Goal: Information Seeking & Learning: Check status

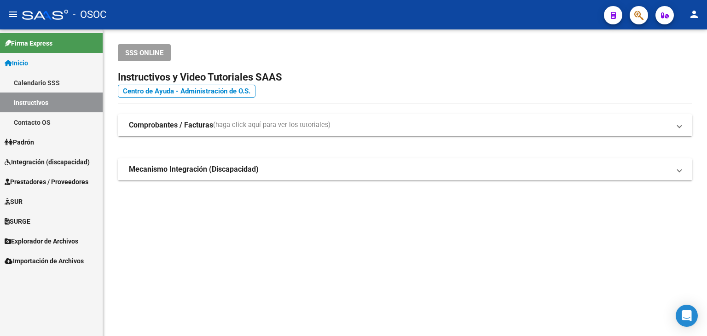
click at [54, 158] on span "Integración (discapacidad)" at bounding box center [47, 162] width 85 height 10
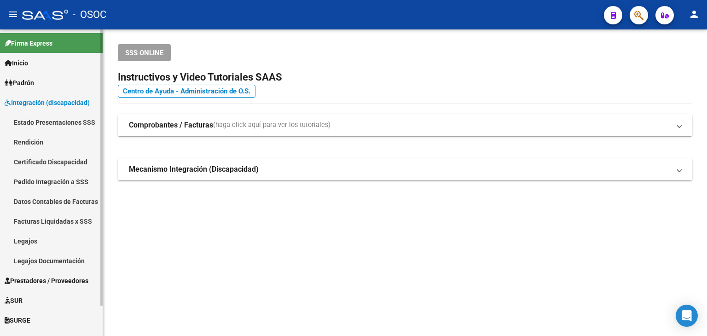
click at [48, 123] on link "Estado Presentaciones SSS" at bounding box center [51, 122] width 103 height 20
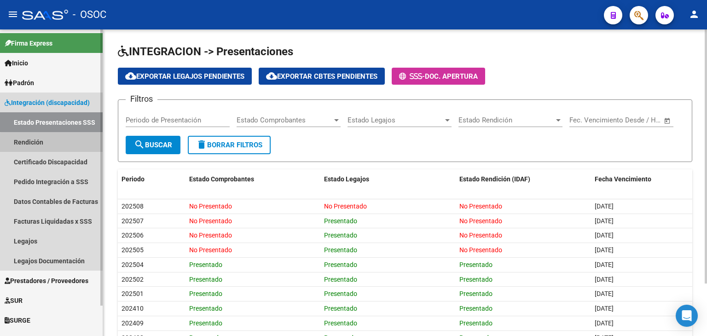
click at [81, 145] on link "Rendición" at bounding box center [51, 142] width 103 height 20
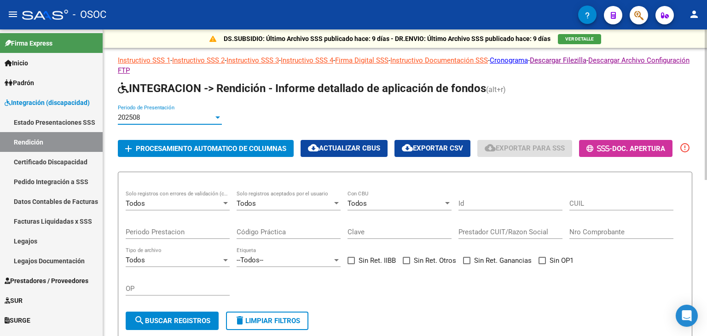
click at [168, 120] on div "202508" at bounding box center [166, 117] width 96 height 8
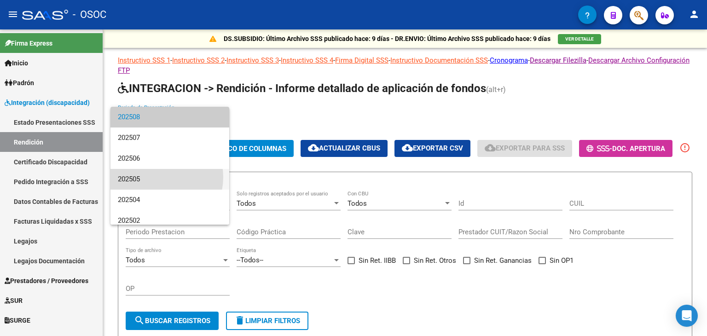
click at [156, 177] on span "202505" at bounding box center [170, 179] width 104 height 21
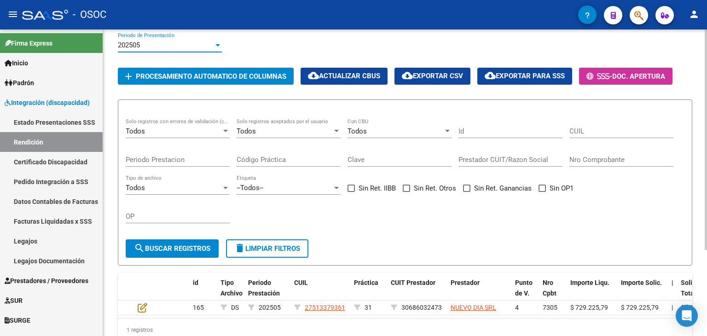
scroll to position [120, 0]
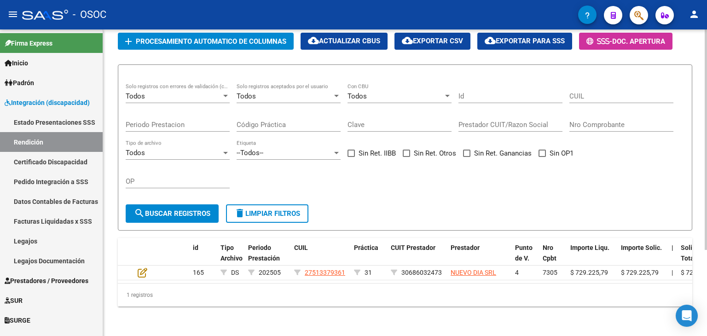
click at [693, 247] on div "DS.SUBSIDIO: Último Archivo SSS publicado hace: 9 días - DR.ENVIO: Último Archi…" at bounding box center [406, 129] width 606 height 414
click at [706, 172] on div at bounding box center [705, 225] width 2 height 220
click at [697, 177] on div "DS.SUBSIDIO: Último Archivo SSS publicado hace: 9 días - DR.ENVIO: Último Archi…" at bounding box center [406, 129] width 606 height 414
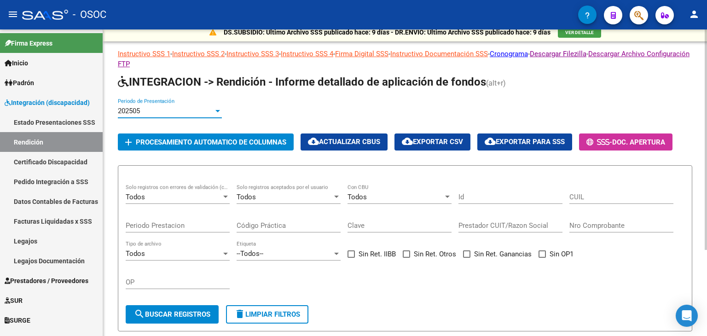
scroll to position [0, 0]
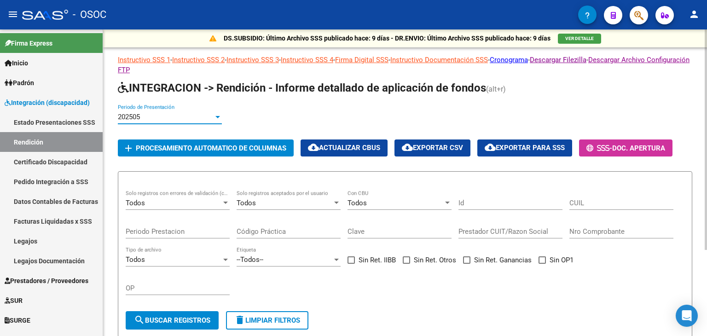
click at [706, 105] on div at bounding box center [705, 140] width 2 height 220
click at [205, 324] on span "search Buscar registros" at bounding box center [172, 320] width 76 height 8
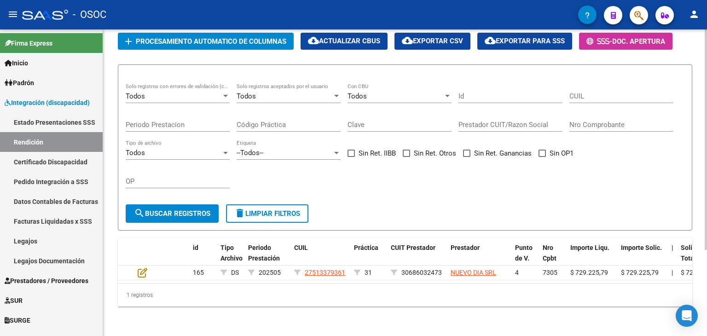
click at [691, 276] on div "DS.SUBSIDIO: Último Archivo SSS publicado hace: 9 días - DR.ENVIO: Último Archi…" at bounding box center [406, 129] width 606 height 414
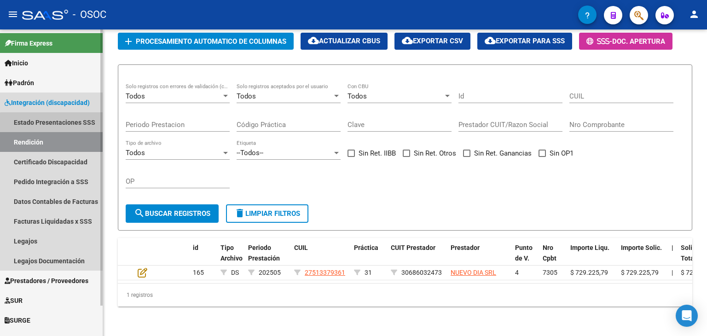
click at [61, 126] on link "Estado Presentaciones SSS" at bounding box center [51, 122] width 103 height 20
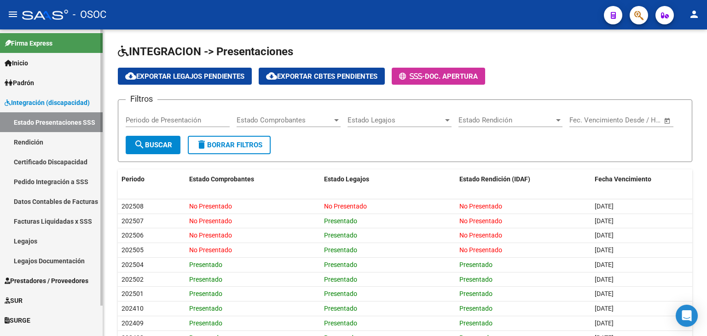
click at [85, 227] on link "Facturas Liquidadas x SSS" at bounding box center [51, 221] width 103 height 20
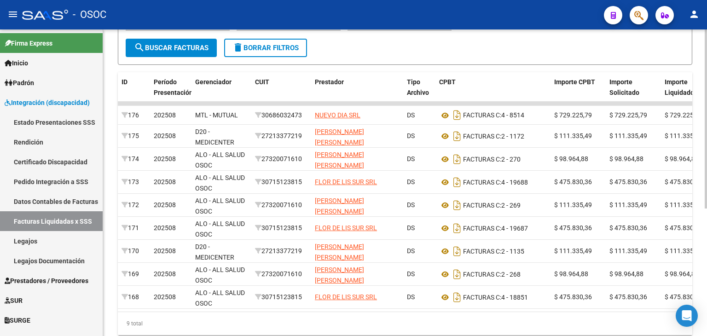
scroll to position [187, 0]
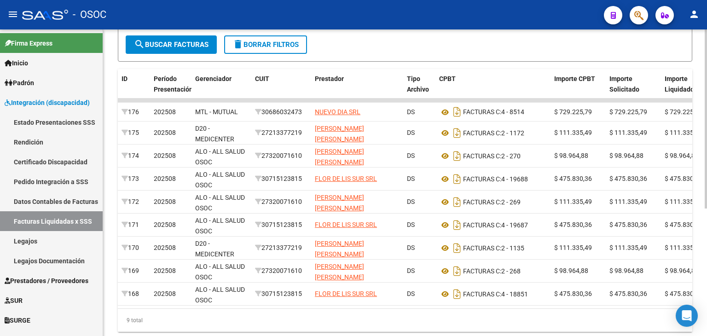
click at [692, 243] on div "DR.ENVIO: Último Archivo SSS publicado hace: 9 días - DS.SUBSIDIO: Último Archi…" at bounding box center [406, 102] width 606 height 518
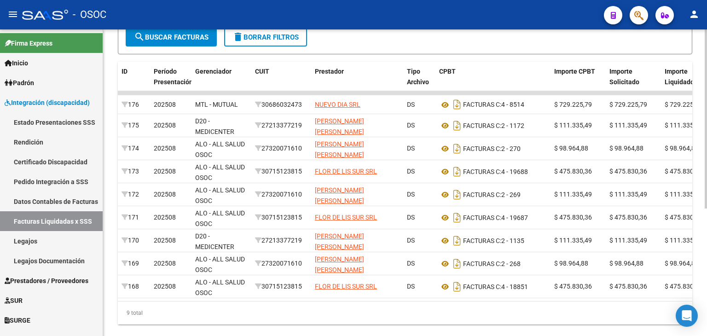
scroll to position [218, 0]
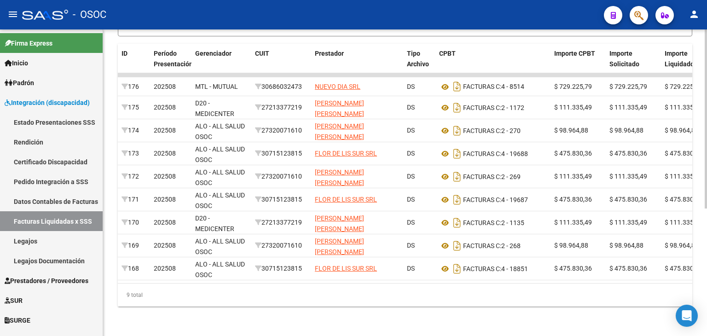
click at [697, 243] on div "DR.ENVIO: Último Archivo SSS publicado hace: 9 días - DS.SUBSIDIO: Último Archi…" at bounding box center [406, 76] width 606 height 518
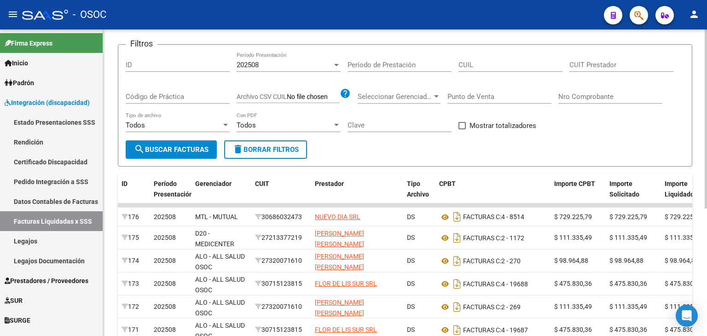
scroll to position [65, 0]
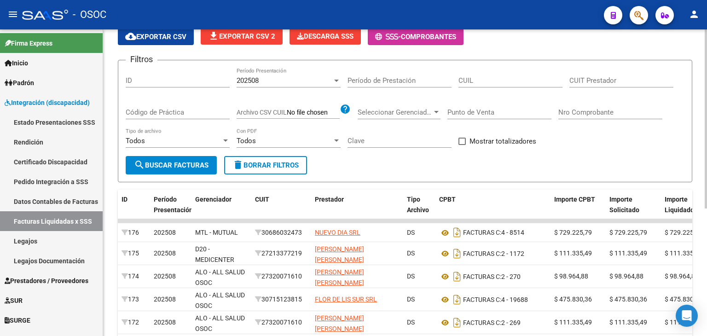
click at [704, 127] on div at bounding box center [705, 158] width 2 height 179
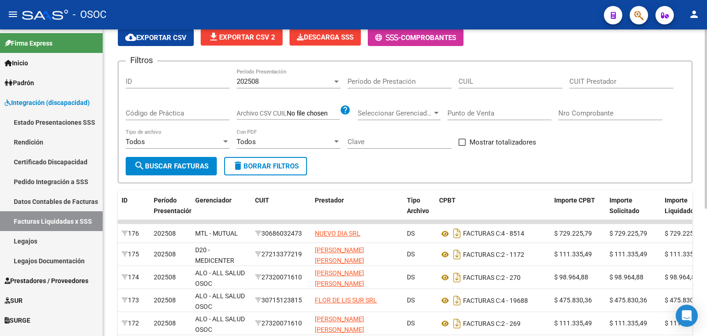
click at [283, 86] on div "202508 Período Presentación" at bounding box center [288, 79] width 104 height 20
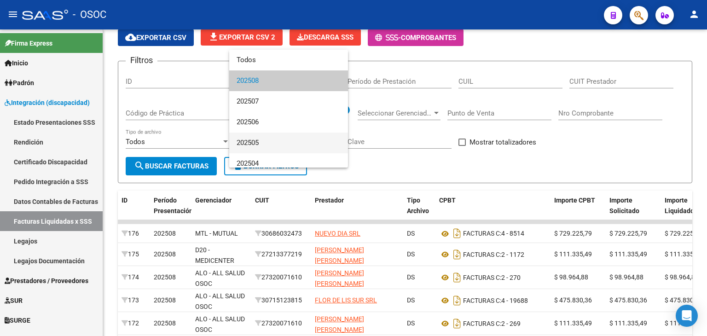
click at [262, 138] on span "202505" at bounding box center [288, 142] width 104 height 21
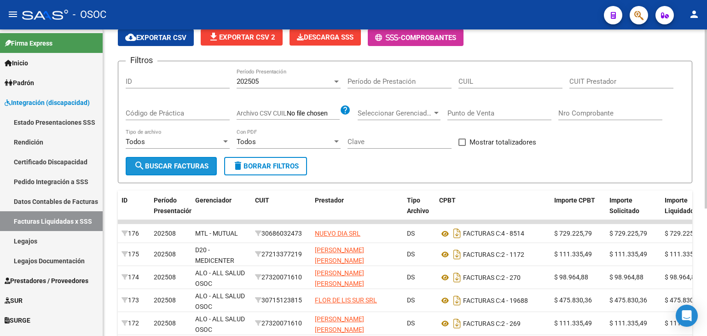
click at [206, 163] on span "search Buscar Facturas" at bounding box center [171, 166] width 75 height 8
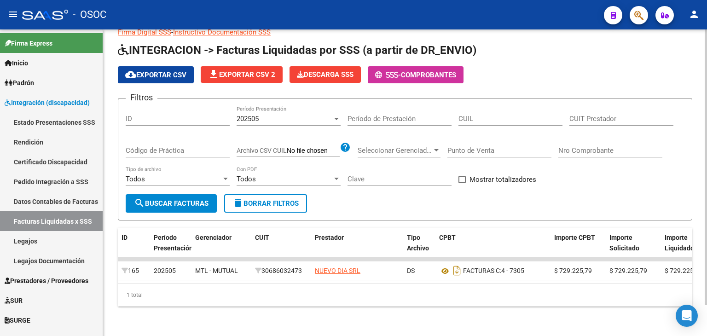
scroll to position [34, 0]
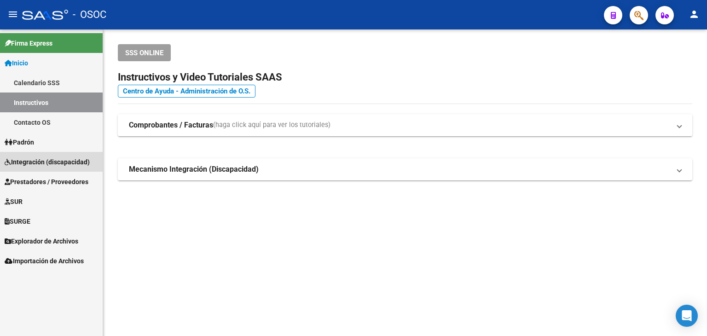
click at [69, 155] on link "Integración (discapacidad)" at bounding box center [51, 162] width 103 height 20
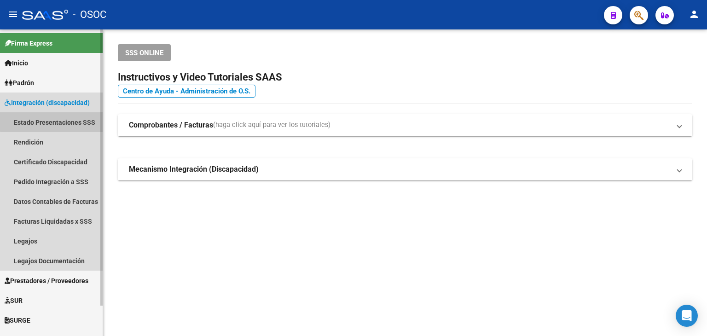
click at [58, 121] on link "Estado Presentaciones SSS" at bounding box center [51, 122] width 103 height 20
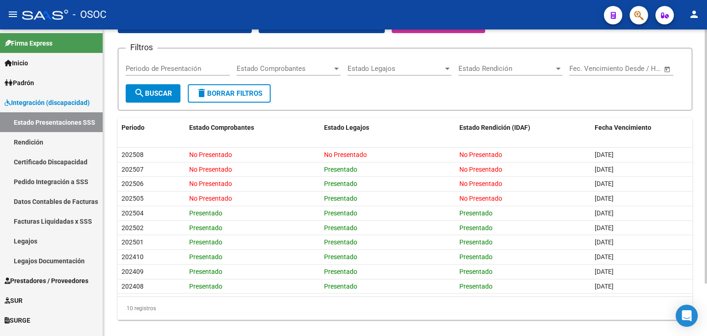
click at [705, 164] on div at bounding box center [705, 198] width 2 height 254
